Goal: Task Accomplishment & Management: Complete application form

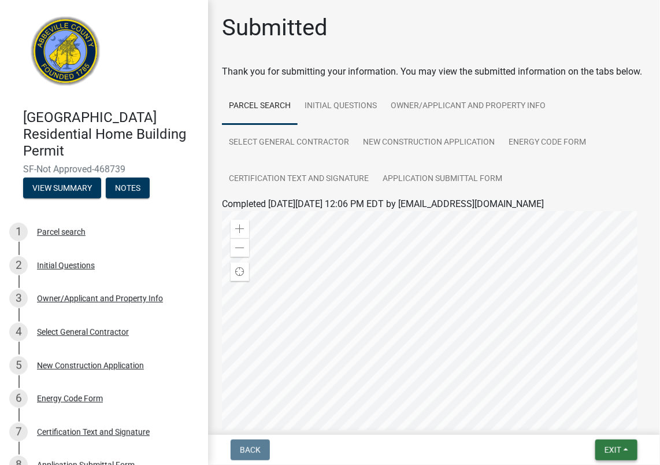
click at [615, 451] on span "Exit" at bounding box center [612, 449] width 17 height 9
click at [588, 423] on button "Save & Exit" at bounding box center [592, 420] width 92 height 28
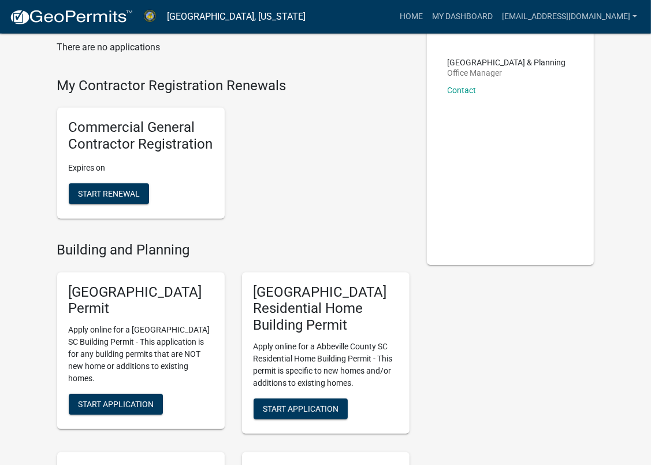
scroll to position [92, 0]
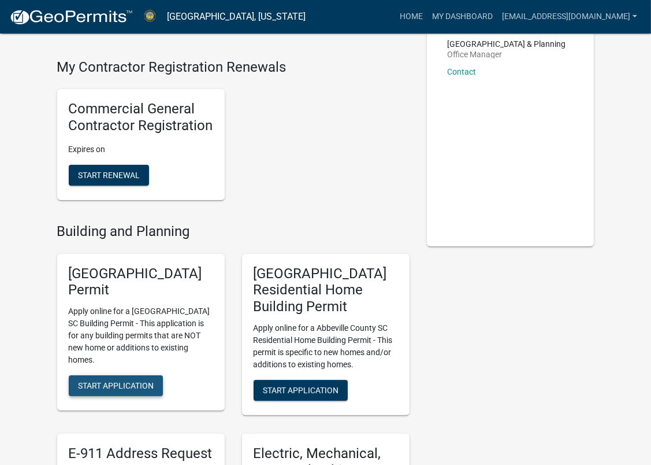
click at [127, 381] on span "Start Application" at bounding box center [116, 385] width 76 height 9
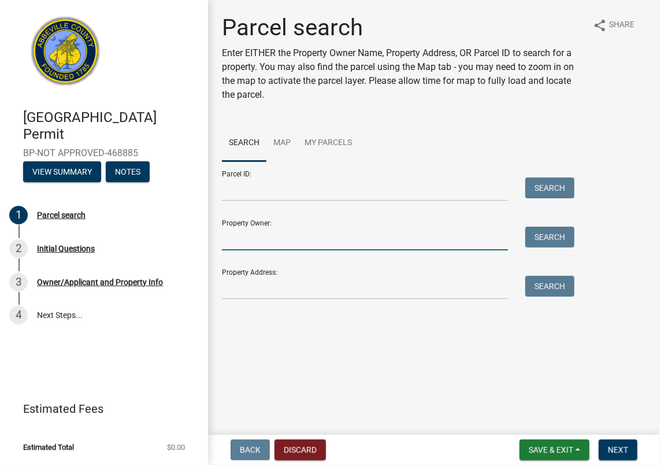
click at [241, 238] on input "Property Owner:" at bounding box center [365, 239] width 286 height 24
type input "[PERSON_NAME] & [PERSON_NAME]"
type input "[PHONE_NUMBER]"
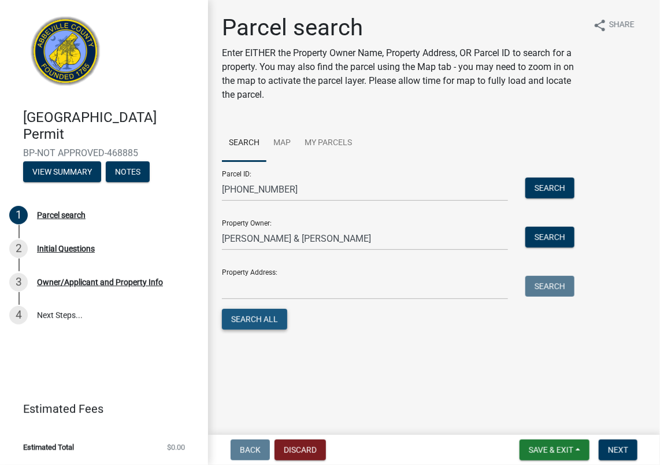
click at [243, 318] on button "Search All" at bounding box center [254, 319] width 65 height 21
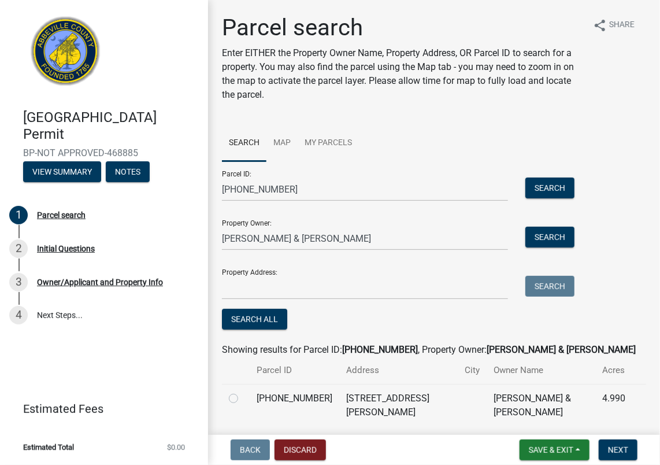
click at [243, 391] on label at bounding box center [243, 391] width 0 height 0
click at [243, 399] on input "radio" at bounding box center [247, 395] width 8 height 8
radio input "true"
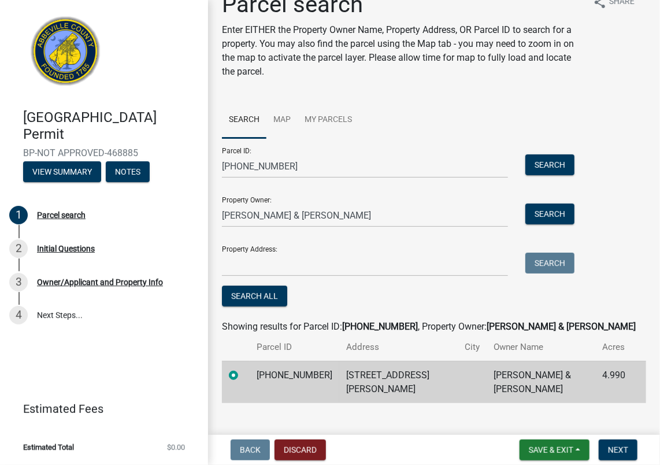
scroll to position [27, 0]
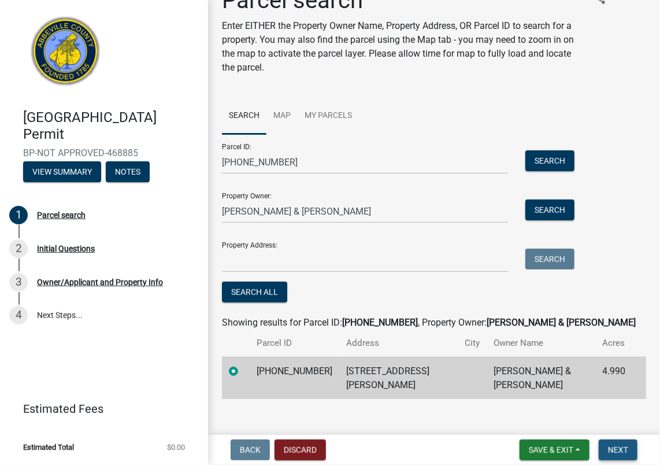
click at [624, 444] on button "Next" at bounding box center [618, 449] width 39 height 21
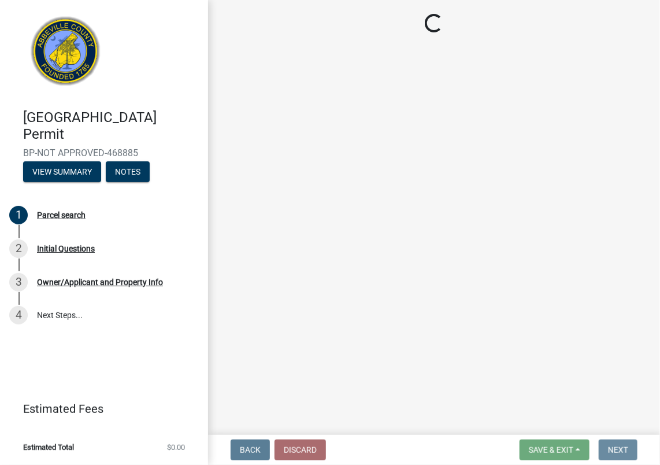
scroll to position [0, 0]
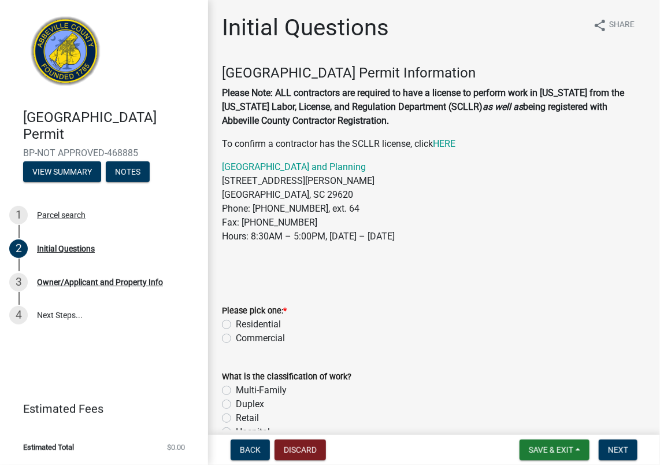
click at [236, 322] on label "Residential" at bounding box center [258, 324] width 45 height 14
click at [236, 322] on input "Residential" at bounding box center [240, 321] width 8 height 8
radio input "true"
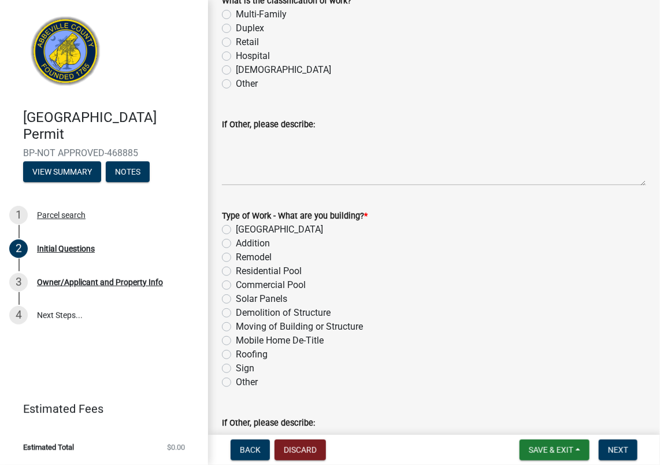
scroll to position [266, 0]
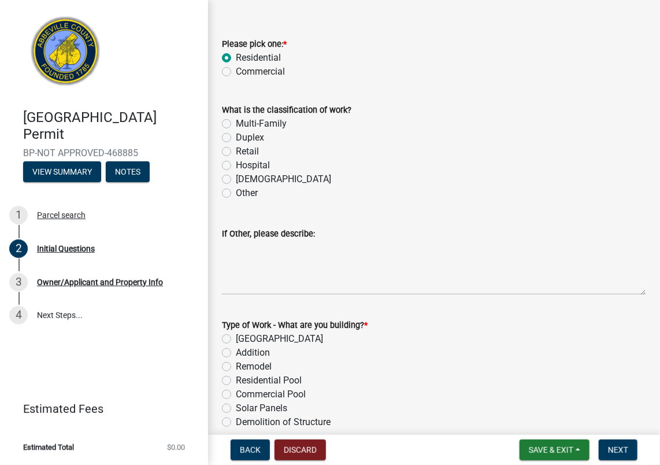
click at [236, 195] on label "Other" at bounding box center [247, 193] width 22 height 14
click at [236, 194] on input "Other" at bounding box center [240, 190] width 8 height 8
radio input "true"
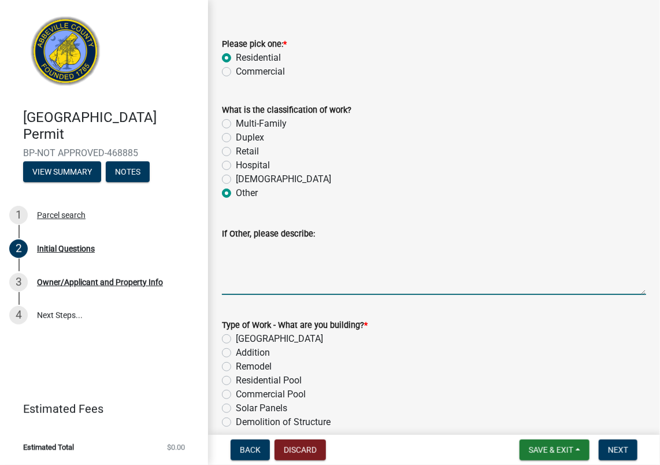
click at [245, 248] on textarea "If Other, please describe:" at bounding box center [434, 267] width 424 height 54
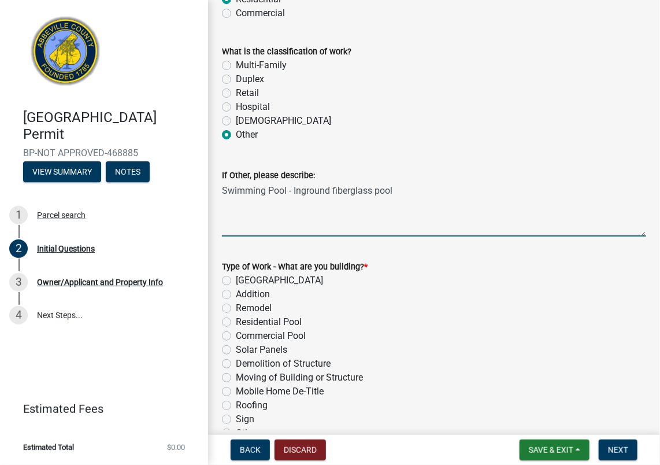
scroll to position [329, 0]
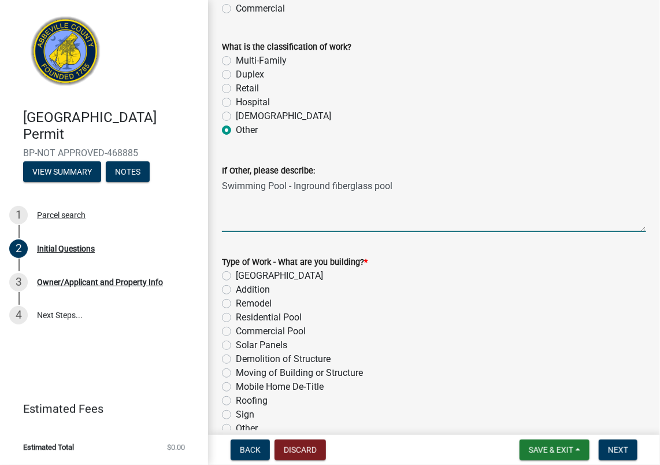
type textarea "Swimming Pool - Inground fiberglass pool"
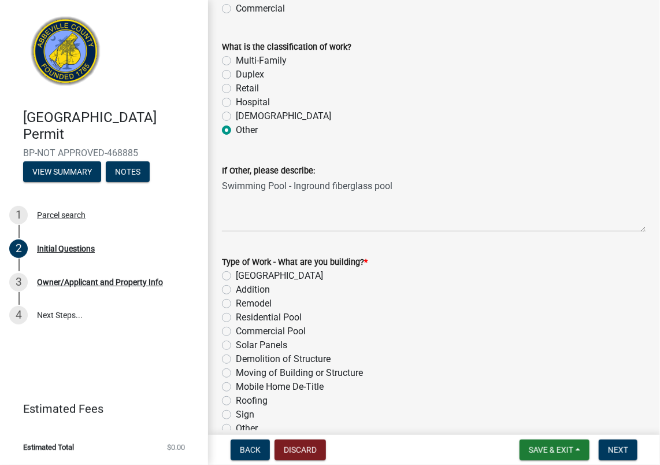
click at [236, 317] on label "Residential Pool" at bounding box center [269, 317] width 66 height 14
click at [236, 317] on input "Residential Pool" at bounding box center [240, 314] width 8 height 8
radio input "true"
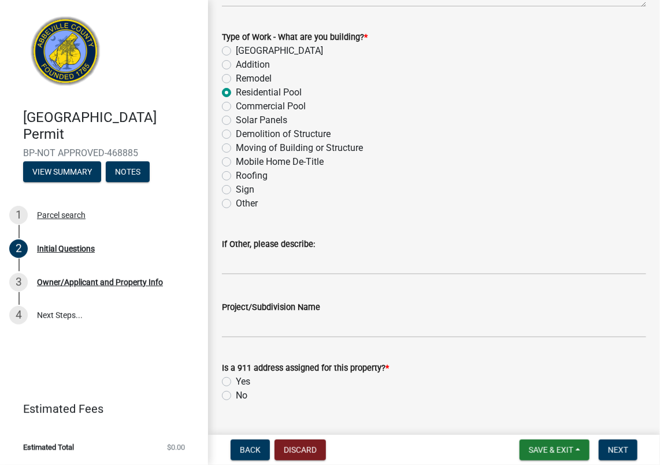
scroll to position [555, 0]
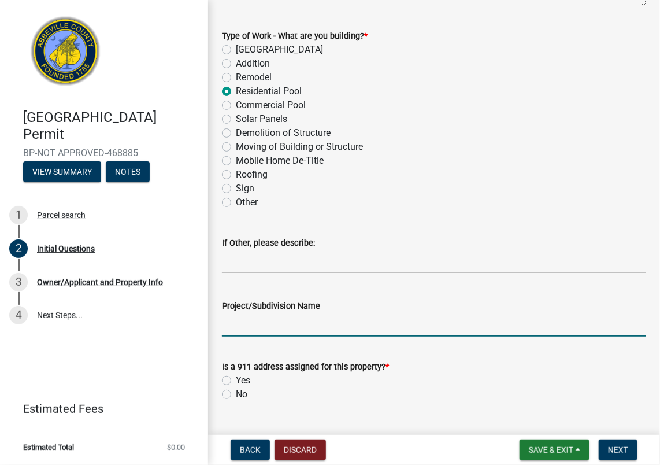
click at [241, 329] on input "Project/Subdivision Name" at bounding box center [434, 325] width 424 height 24
type input "[STREET_ADDRESS]"
click at [236, 381] on label "Yes" at bounding box center [243, 380] width 14 height 14
click at [236, 381] on input "Yes" at bounding box center [240, 377] width 8 height 8
radio input "true"
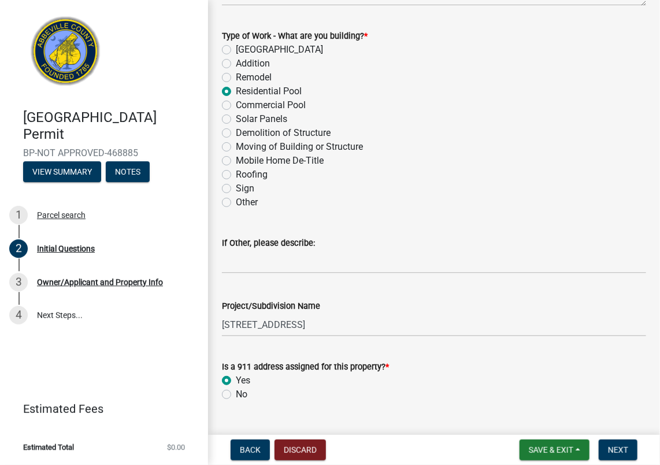
scroll to position [582, 0]
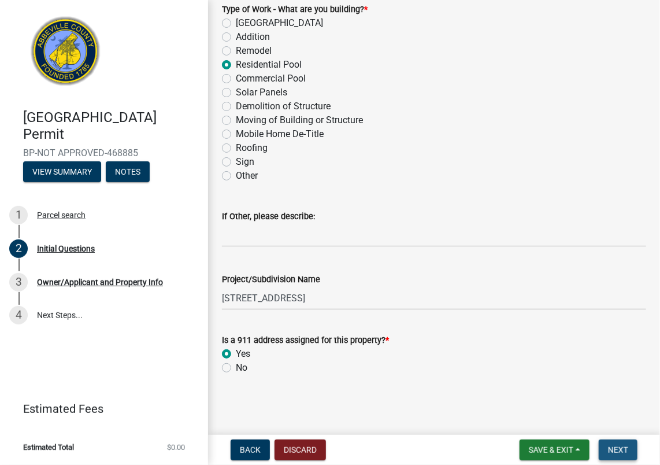
click at [626, 445] on span "Next" at bounding box center [618, 449] width 20 height 9
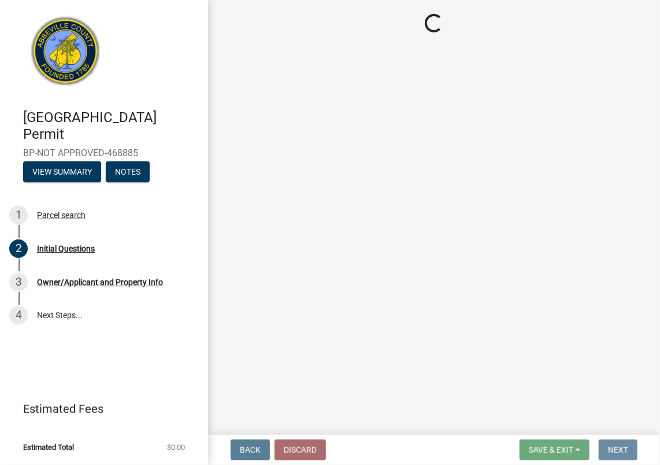
scroll to position [0, 0]
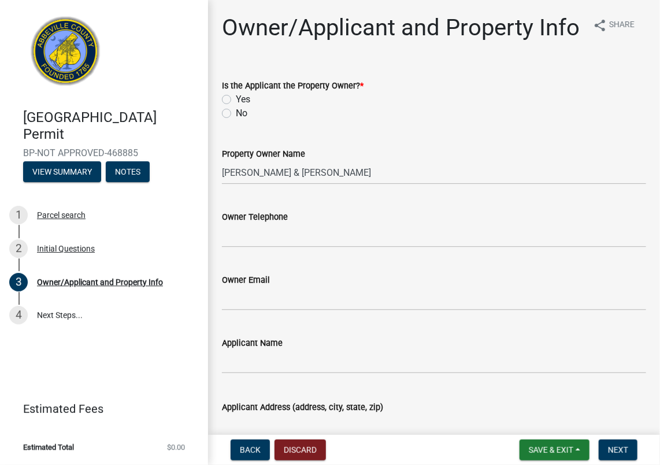
click at [236, 120] on label "No" at bounding box center [242, 113] width 12 height 14
click at [236, 114] on input "No" at bounding box center [240, 110] width 8 height 8
radio input "true"
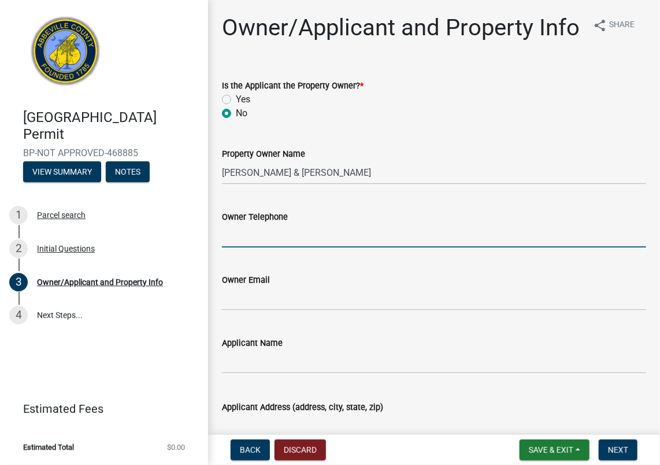
click at [244, 247] on input "Owner Telephone" at bounding box center [434, 236] width 424 height 24
type input "8643780088"
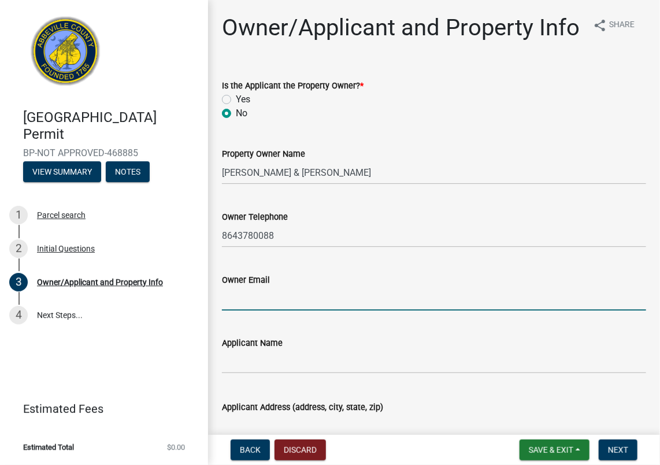
click at [260, 310] on input "Owner Email" at bounding box center [434, 299] width 424 height 24
type input "[EMAIL_ADDRESS][DOMAIN_NAME]"
type input "[STREET_ADDRESS]"
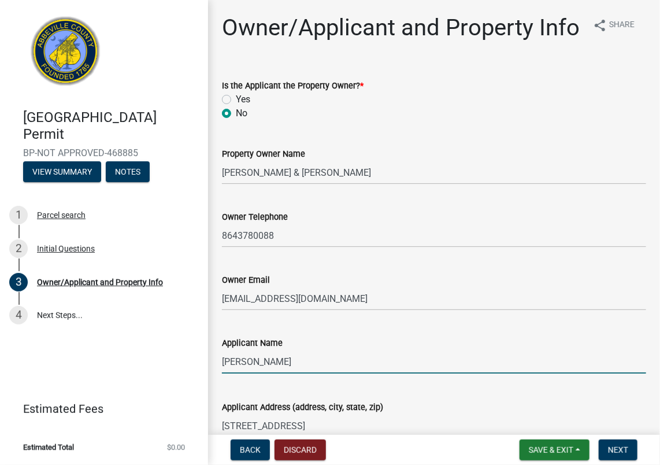
type input "[PERSON_NAME]"
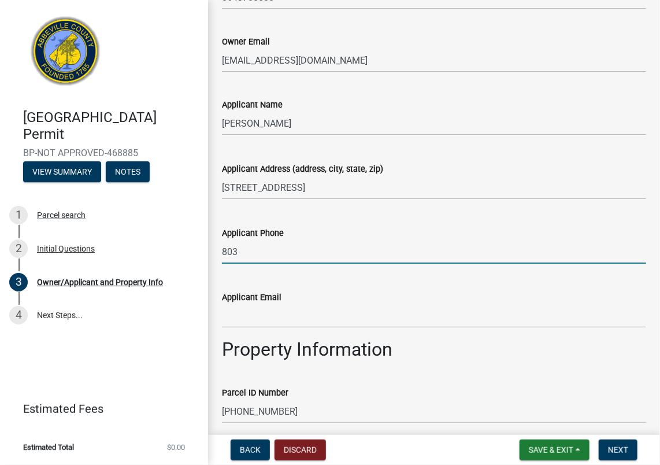
type input "8035990066"
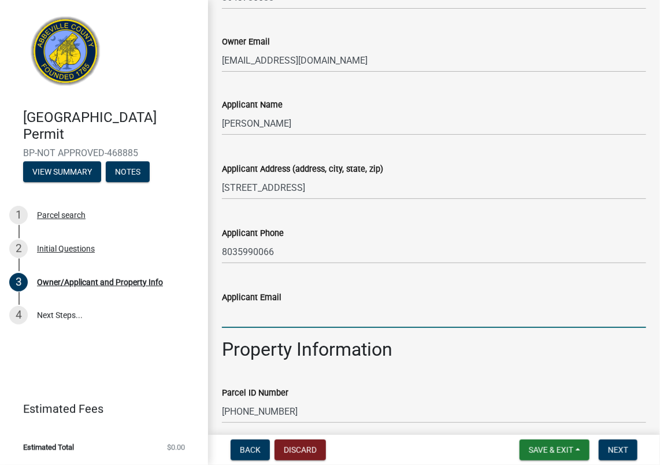
click at [265, 328] on input "Applicant Email" at bounding box center [434, 316] width 424 height 24
type input "[EMAIL_ADDRESS][DOMAIN_NAME]"
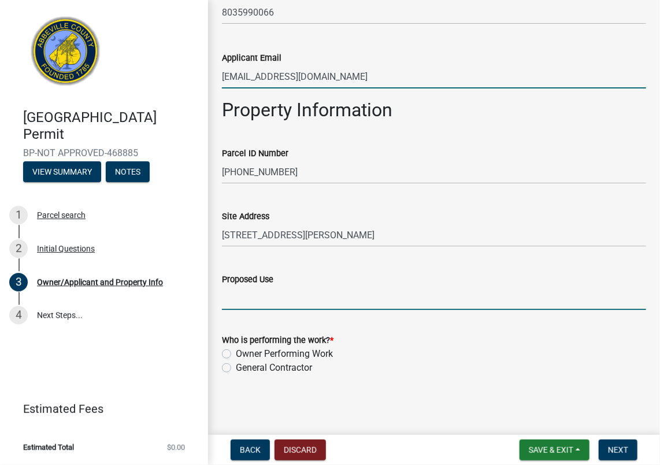
click at [252, 302] on input "Proposed Use" at bounding box center [434, 298] width 424 height 24
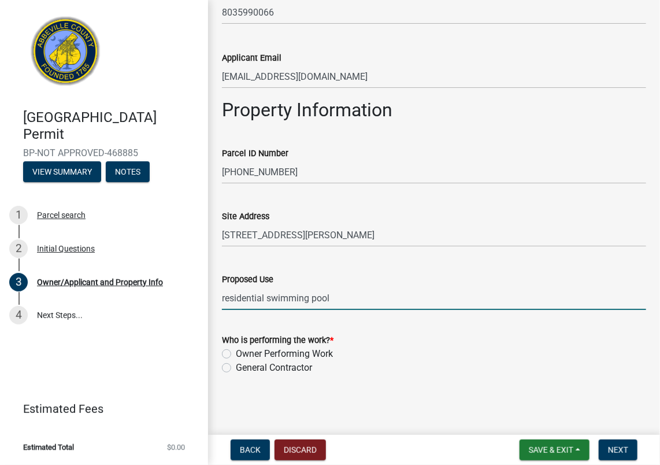
type input "residential swimming pool"
click at [236, 369] on label "General Contractor" at bounding box center [274, 368] width 76 height 14
click at [236, 368] on input "General Contractor" at bounding box center [240, 365] width 8 height 8
radio input "true"
click at [622, 448] on span "Next" at bounding box center [618, 449] width 20 height 9
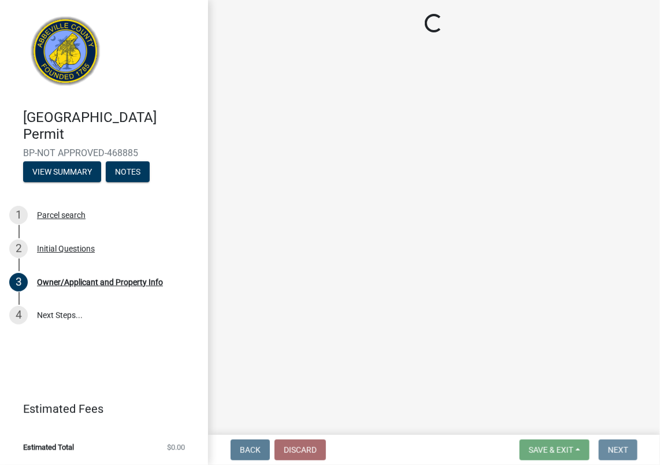
scroll to position [0, 0]
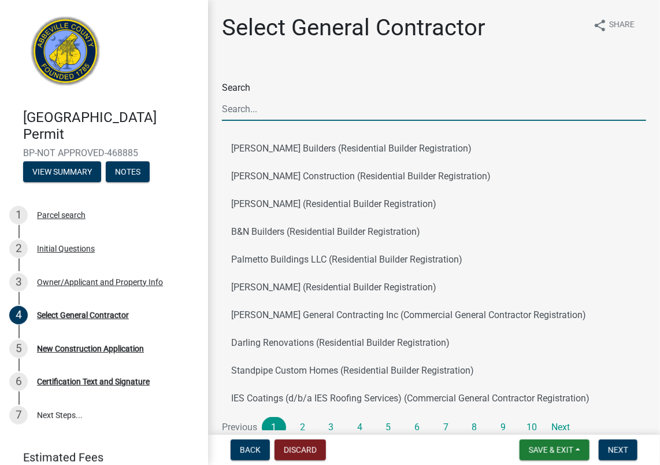
click at [250, 113] on input "Search" at bounding box center [434, 109] width 424 height 24
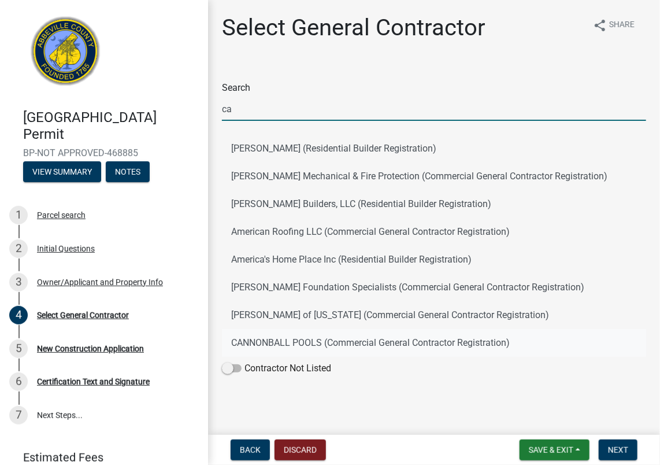
type input "ca"
click at [286, 337] on button "CANNONBALL POOLS (Commercial General Contractor Registration)" at bounding box center [434, 343] width 424 height 28
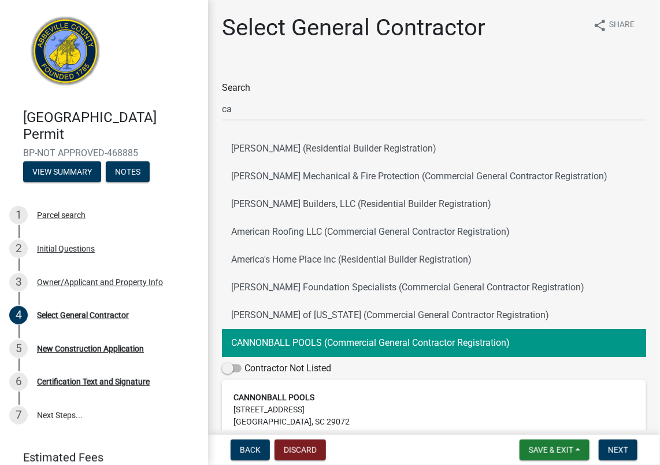
click at [286, 402] on strong "CANNONBALL POOLS" at bounding box center [273, 396] width 81 height 9
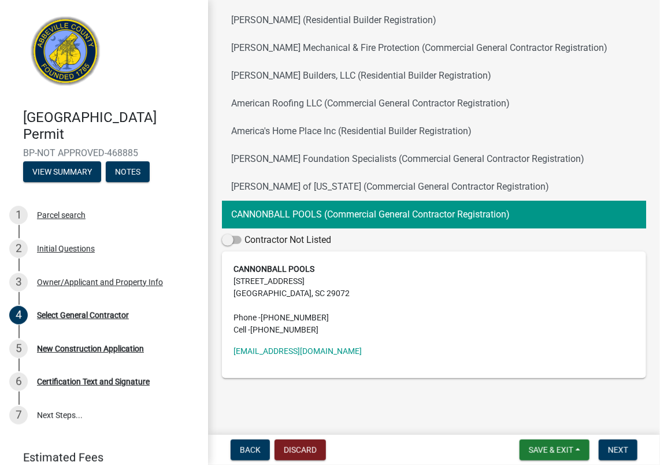
scroll to position [131, 0]
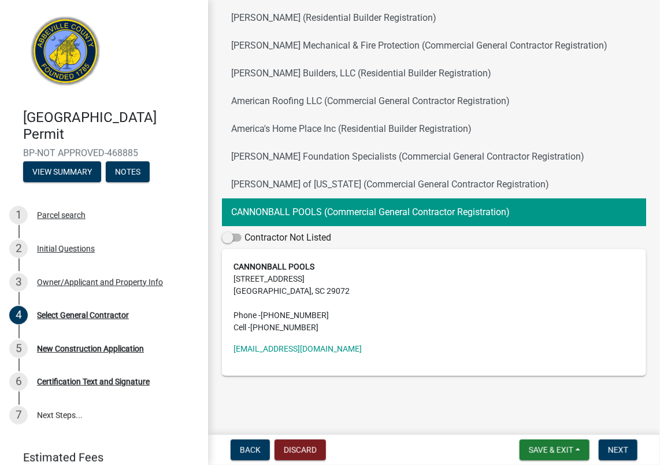
click at [343, 209] on button "CANNONBALL POOLS (Commercial General Contractor Registration)" at bounding box center [434, 212] width 424 height 28
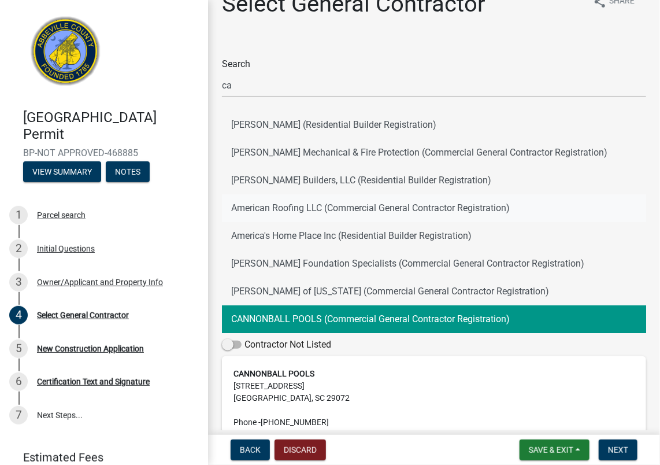
click at [343, 209] on button "American Roofing LLC (Commercial General Contractor Registration)" at bounding box center [434, 208] width 424 height 28
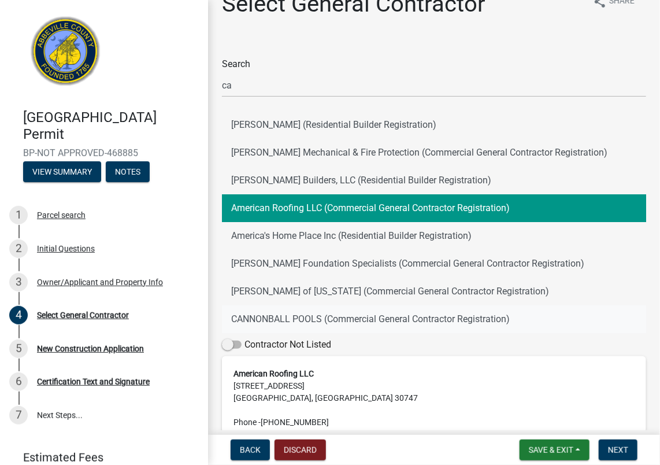
click at [320, 328] on button "CANNONBALL POOLS (Commercial General Contractor Registration)" at bounding box center [434, 319] width 424 height 28
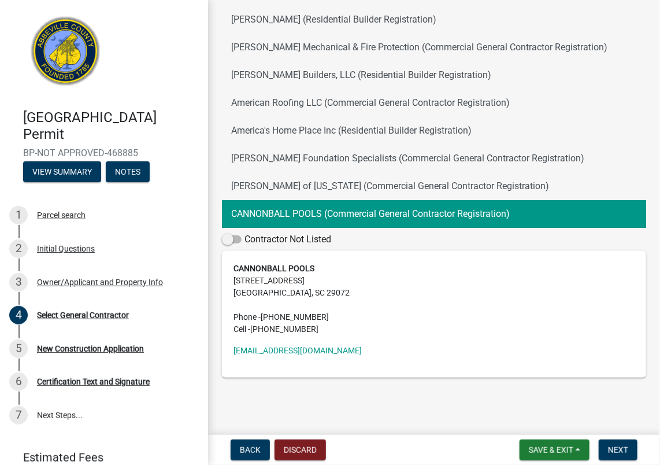
scroll to position [131, 0]
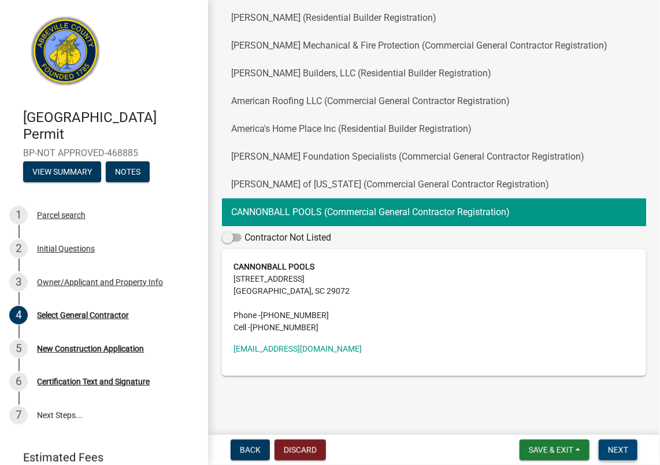
click at [614, 450] on span "Next" at bounding box center [618, 449] width 20 height 9
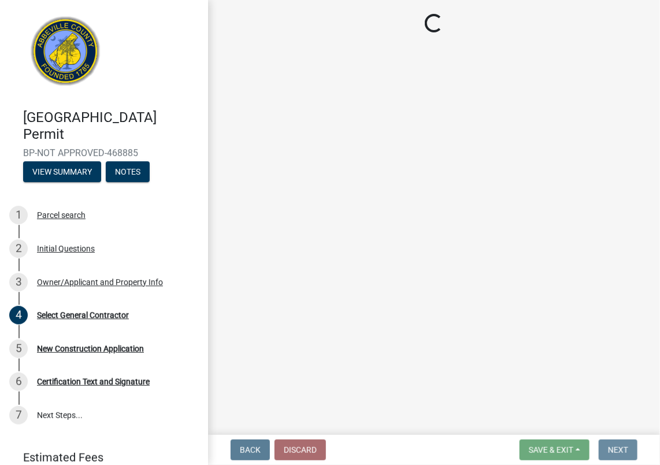
scroll to position [0, 0]
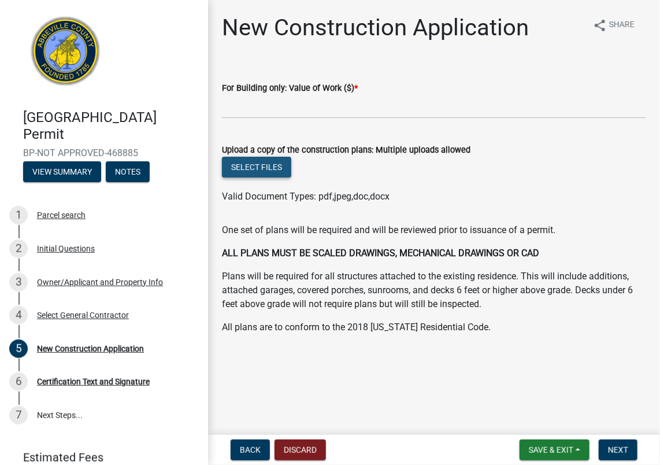
click at [268, 166] on button "Select files" at bounding box center [256, 167] width 69 height 21
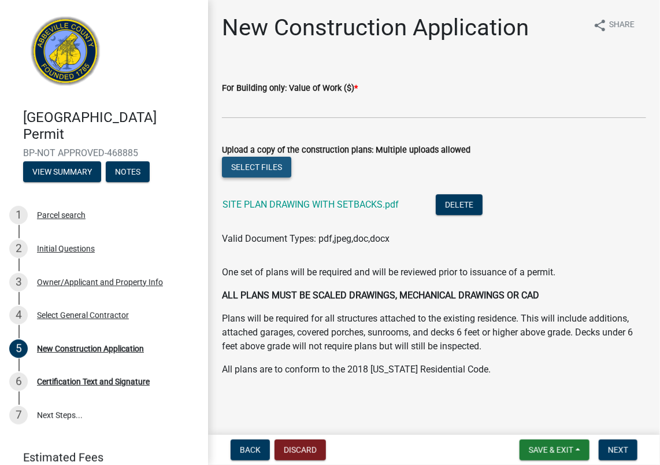
click at [243, 164] on button "Select files" at bounding box center [256, 167] width 69 height 21
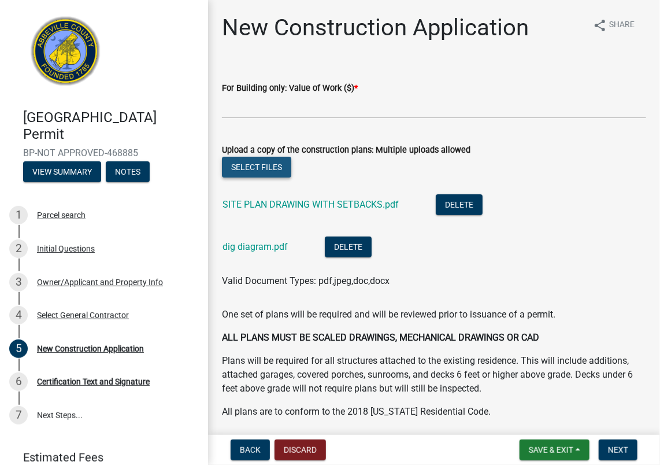
click at [272, 166] on button "Select files" at bounding box center [256, 167] width 69 height 21
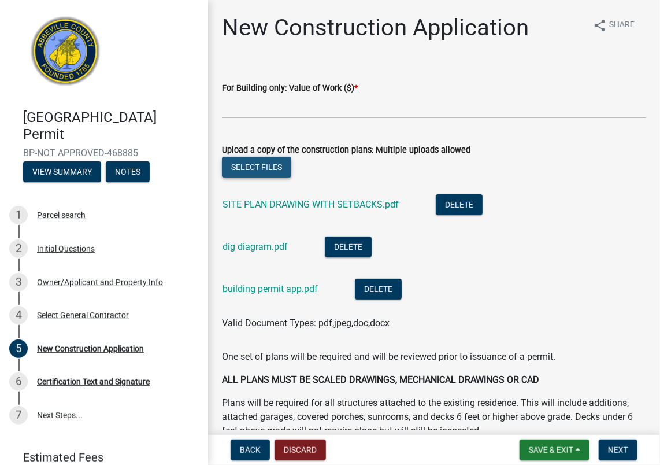
click at [248, 165] on button "Select files" at bounding box center [256, 167] width 69 height 21
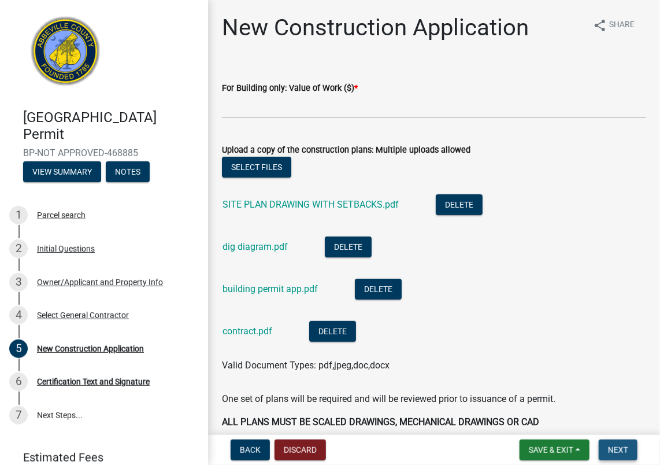
click at [613, 447] on span "Next" at bounding box center [618, 449] width 20 height 9
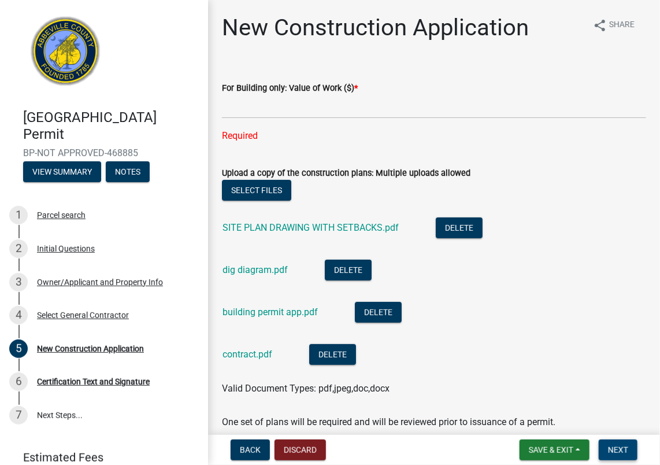
scroll to position [150, 0]
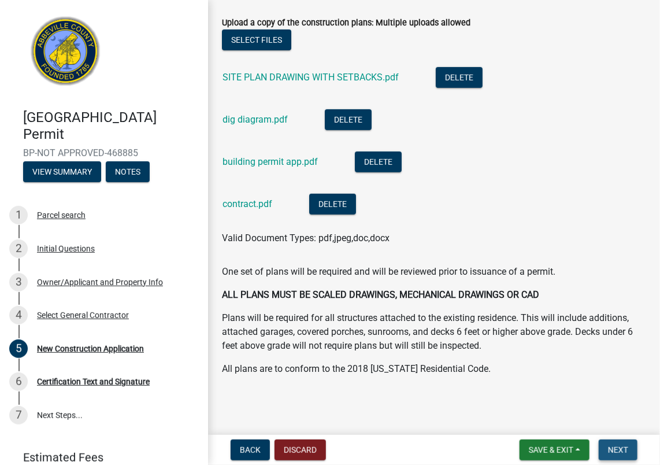
click at [618, 447] on span "Next" at bounding box center [618, 449] width 20 height 9
click at [617, 451] on span "Next" at bounding box center [618, 449] width 20 height 9
click at [552, 446] on span "Save & Exit" at bounding box center [551, 449] width 44 height 9
click at [517, 389] on button "Save" at bounding box center [543, 392] width 92 height 28
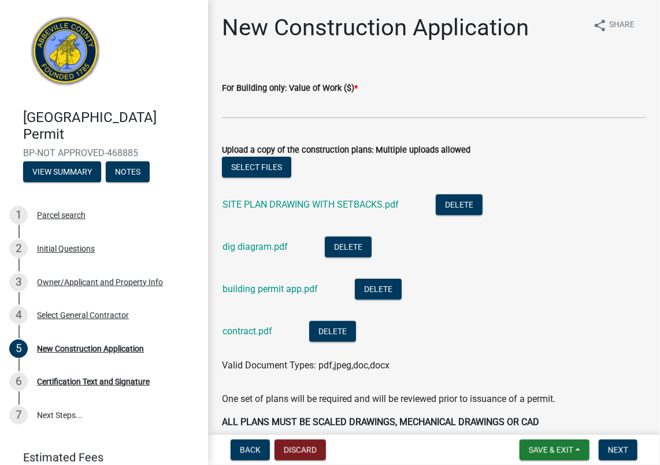
scroll to position [127, 0]
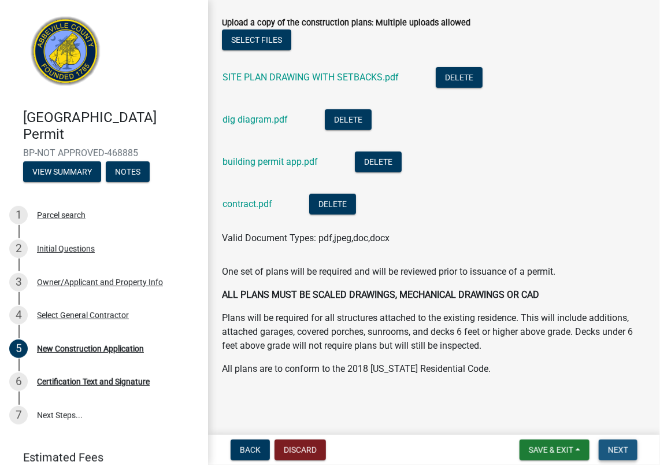
click at [619, 447] on span "Next" at bounding box center [618, 449] width 20 height 9
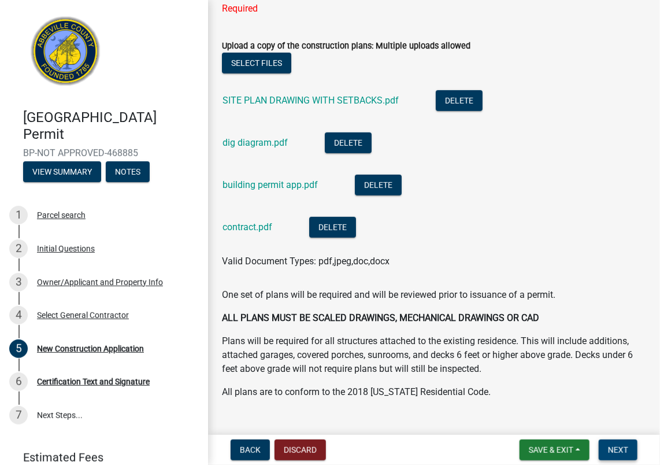
scroll to position [0, 0]
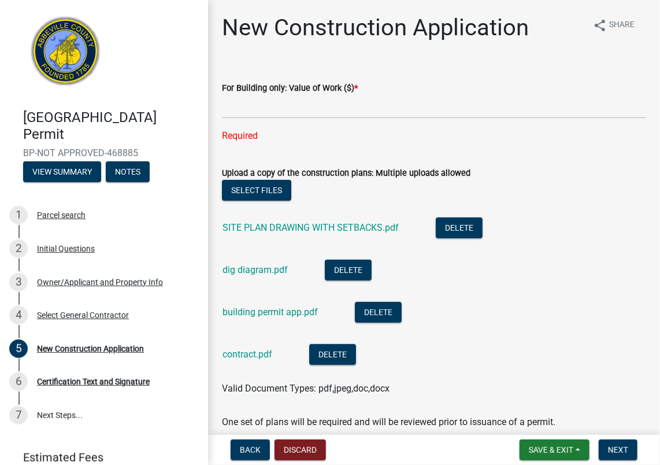
click at [226, 123] on div "For Building only: Value of Work ($) * Required" at bounding box center [434, 104] width 424 height 78
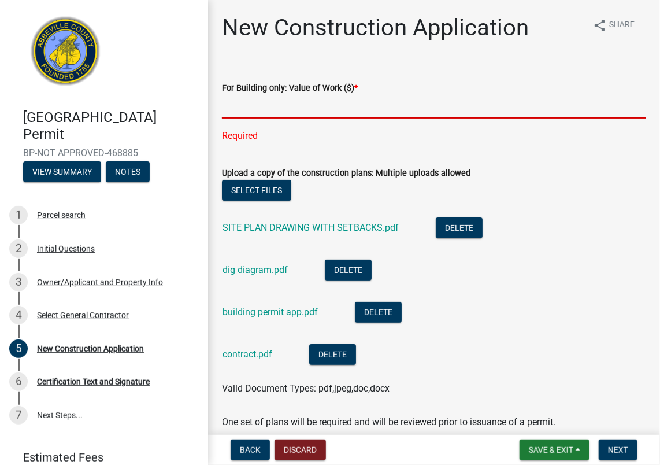
click at [236, 104] on input "text" at bounding box center [434, 107] width 424 height 24
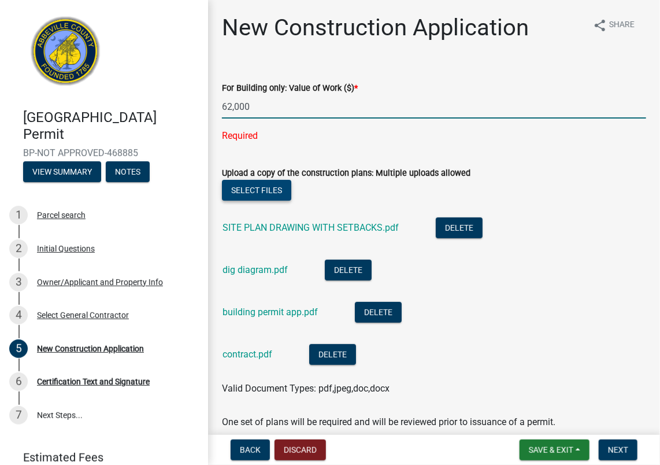
type input "62000"
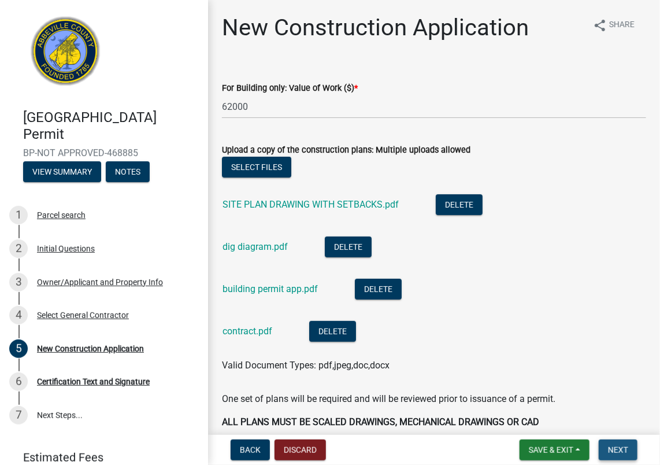
click at [611, 452] on span "Next" at bounding box center [618, 449] width 20 height 9
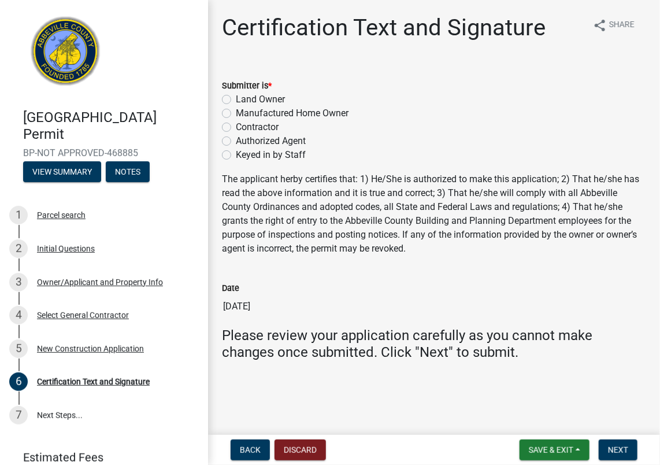
click at [236, 139] on label "Authorized Agent" at bounding box center [271, 141] width 70 height 14
click at [236, 139] on input "Authorized Agent" at bounding box center [240, 138] width 8 height 8
radio input "true"
click at [622, 446] on span "Next" at bounding box center [618, 449] width 20 height 9
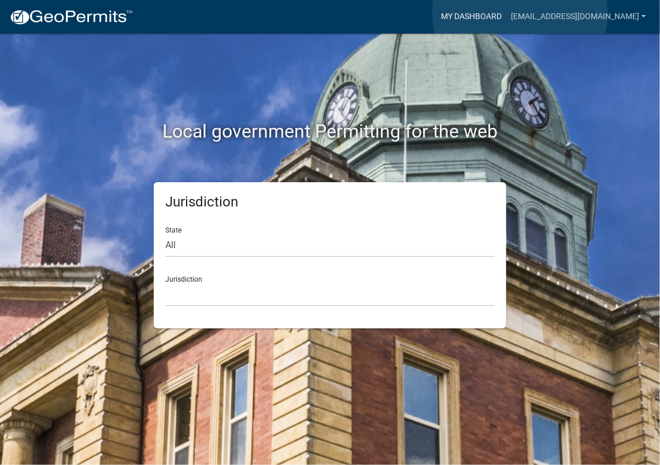
click at [506, 13] on link "My Dashboard" at bounding box center [471, 17] width 70 height 22
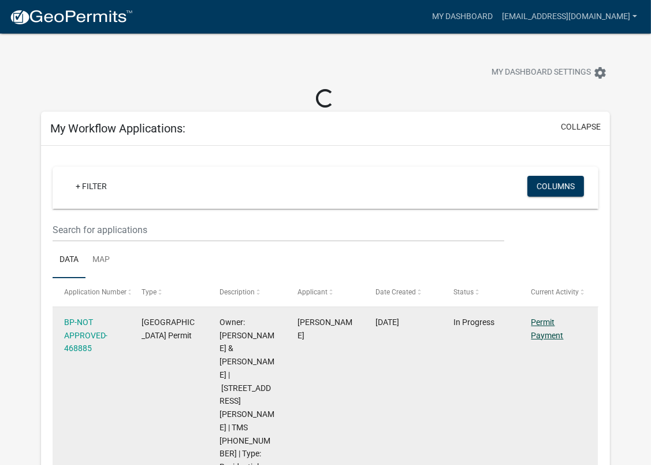
click at [546, 321] on link "Permit Payment" at bounding box center [548, 328] width 32 height 23
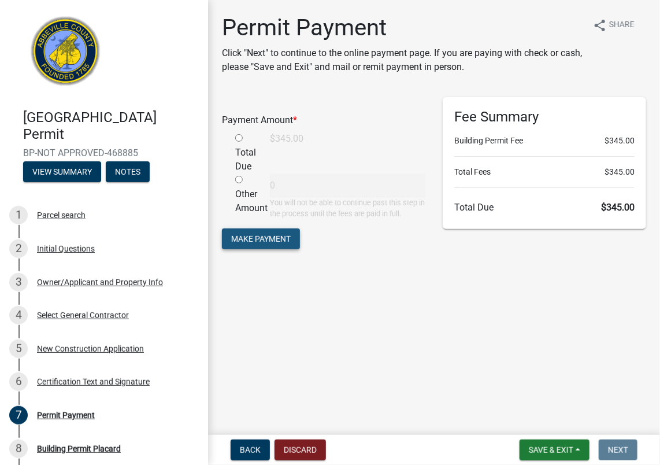
click at [257, 238] on span "Make Payment" at bounding box center [261, 238] width 60 height 9
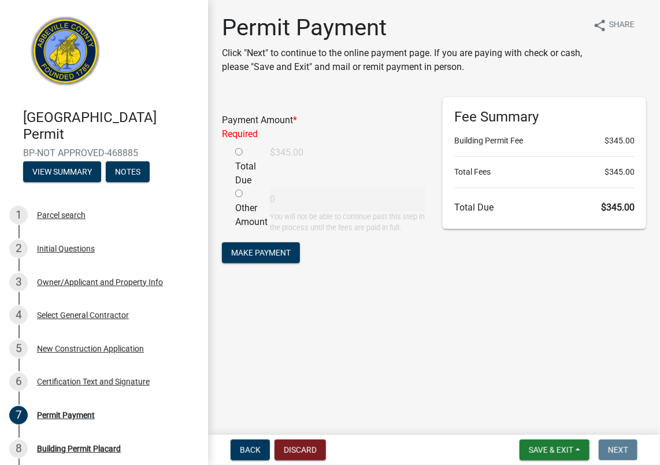
click at [239, 151] on input "radio" at bounding box center [239, 152] width 8 height 8
radio input "true"
type input "345"
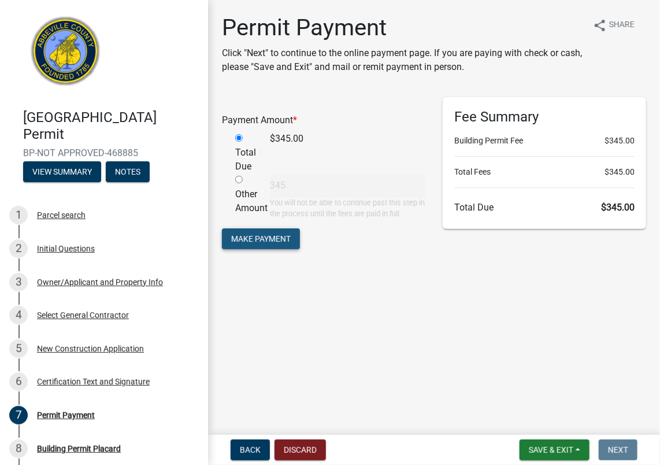
click at [241, 232] on button "Make Payment" at bounding box center [261, 238] width 78 height 21
